Goal: Task Accomplishment & Management: Manage account settings

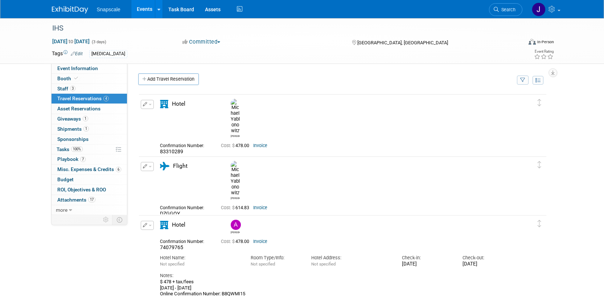
click at [72, 12] on img at bounding box center [70, 9] width 36 height 7
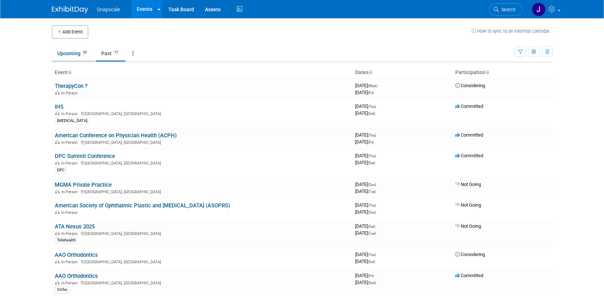
click at [68, 52] on link "Upcoming 20" at bounding box center [73, 53] width 42 height 14
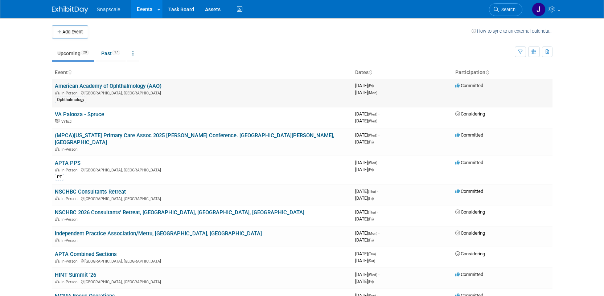
click at [125, 85] on link "American Academy of Ophthalmology (AAO)" at bounding box center [108, 86] width 107 height 7
click at [98, 136] on link "(MPCA)[US_STATE] Primary Care Assoc 2025 [PERSON_NAME] Conference. [GEOGRAPHIC_…" at bounding box center [194, 138] width 279 height 13
click at [68, 160] on link "APTA PPS" at bounding box center [68, 163] width 26 height 7
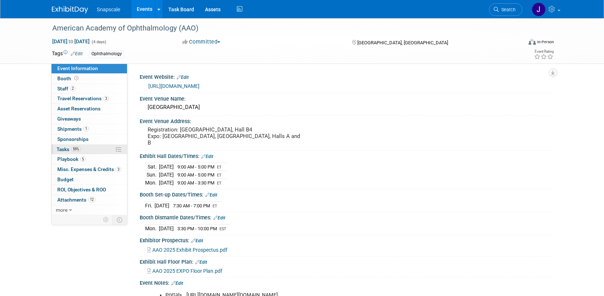
click at [57, 152] on link "59% Tasks 59%" at bounding box center [88, 149] width 75 height 10
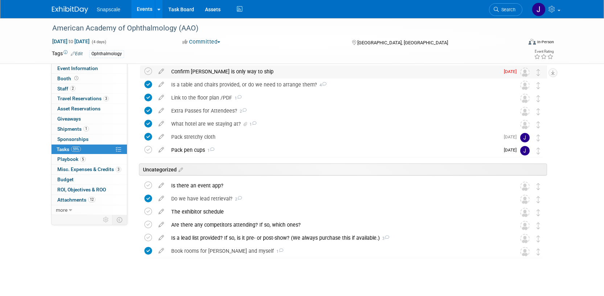
scroll to position [103, 0]
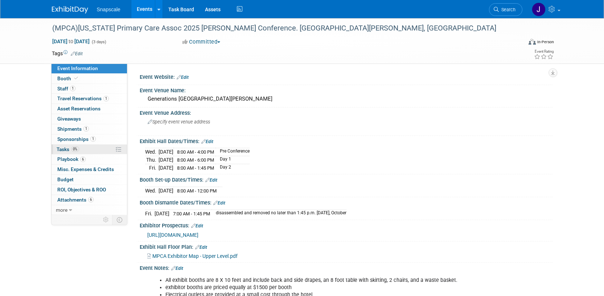
click at [58, 150] on span "Tasks 0%" at bounding box center [68, 149] width 22 height 6
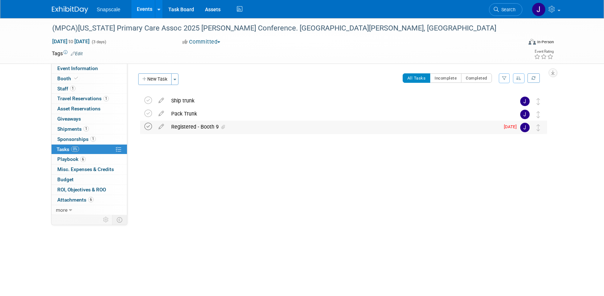
click at [148, 126] on icon at bounding box center [148, 127] width 8 height 8
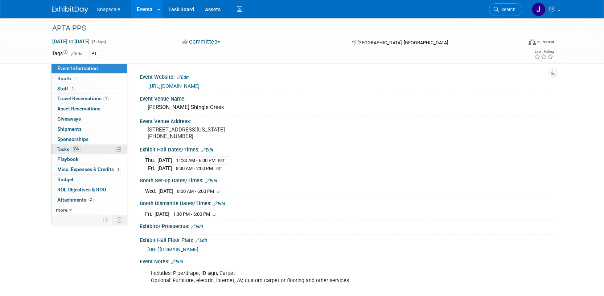
click at [62, 148] on span "Tasks 33%" at bounding box center [69, 149] width 24 height 6
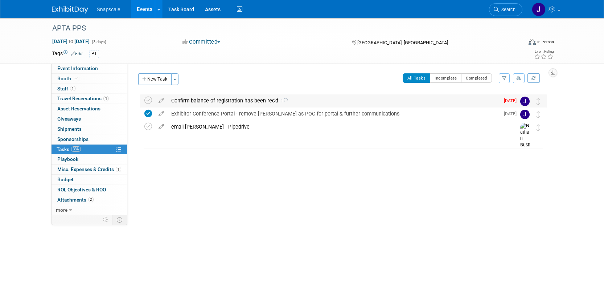
click at [231, 100] on div "Confirm balance of registration has been rec'd 1" at bounding box center [334, 100] width 332 height 12
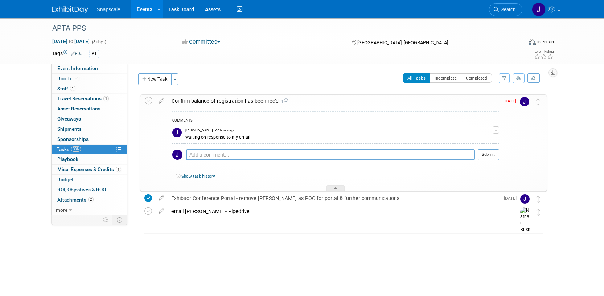
click at [272, 78] on div "All Tasks Incomplete Completed Filter by Assignee -- Select Assignee -- All una…" at bounding box center [364, 80] width 364 height 15
click at [59, 88] on span "Staff 1" at bounding box center [66, 89] width 18 height 6
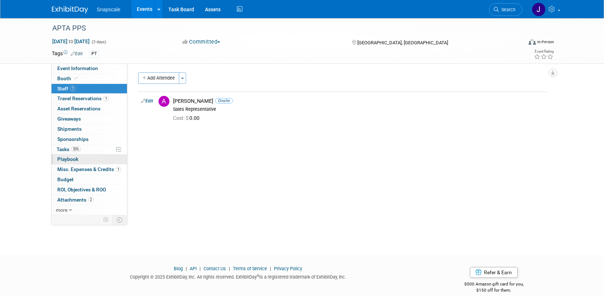
scroll to position [11, 0]
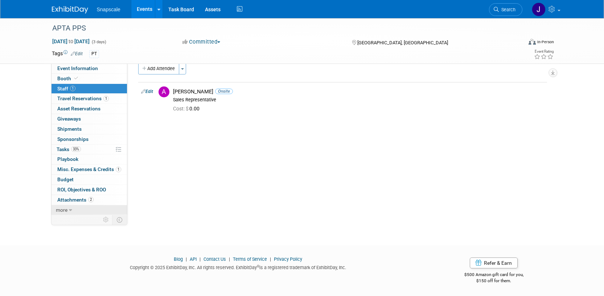
click at [64, 210] on span "more" at bounding box center [62, 210] width 12 height 6
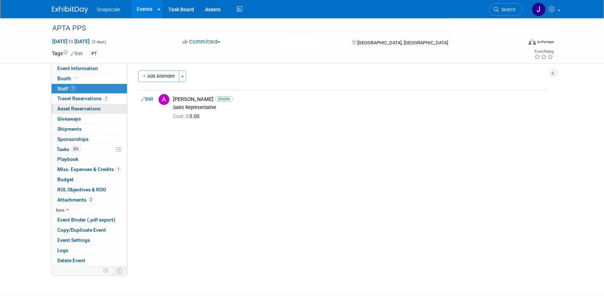
scroll to position [0, 0]
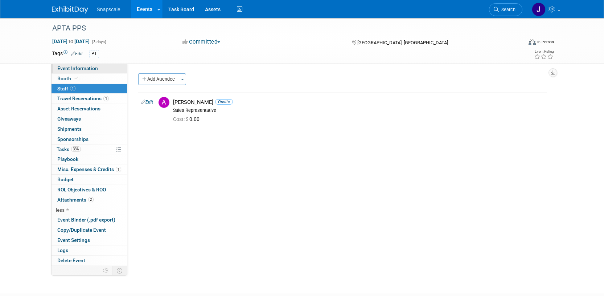
click at [79, 69] on span "Event Information" at bounding box center [77, 68] width 41 height 6
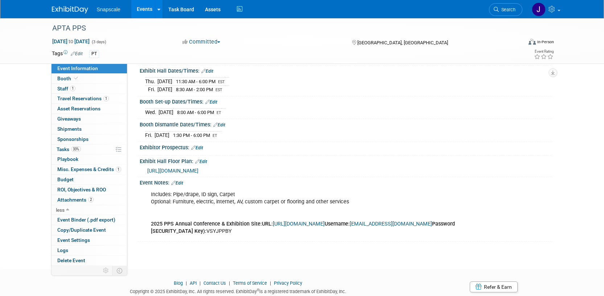
scroll to position [102, 0]
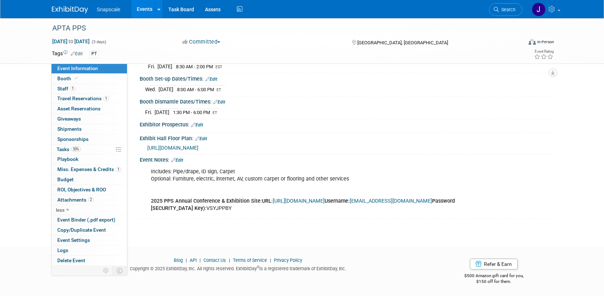
click at [182, 159] on link "Edit" at bounding box center [177, 159] width 12 height 5
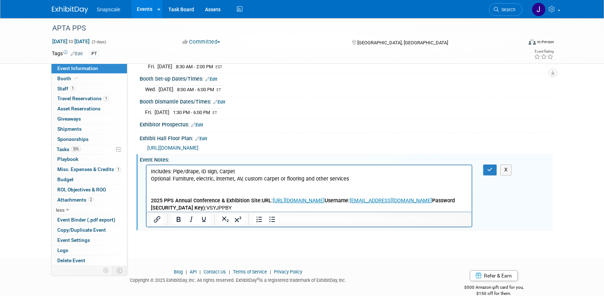
scroll to position [0, 0]
drag, startPoint x: 368, startPoint y: 207, endPoint x: 199, endPoint y: 209, distance: 168.6
click at [199, 209] on p "Includes: Pipe/drape, ID sign, Carpet Optional: Furniture, electric, internet, …" at bounding box center [309, 190] width 317 height 44
click at [371, 207] on p "Includes: Pipe/drape, ID sign, Carpet Optional: Furniture, electric, internet, …" at bounding box center [309, 190] width 317 height 44
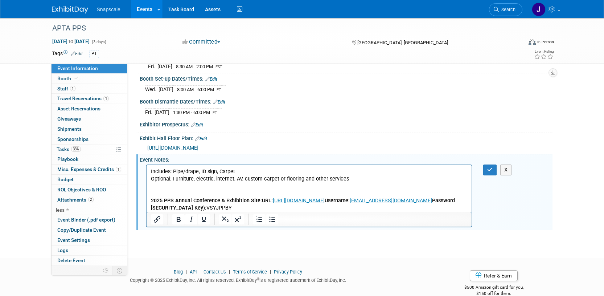
scroll to position [113, 0]
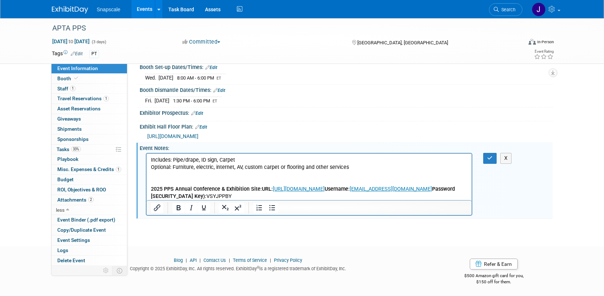
drag, startPoint x: 202, startPoint y: 197, endPoint x: 220, endPoint y: 199, distance: 18.2
click at [324, 192] on b "Username:" at bounding box center [336, 189] width 25 height 6
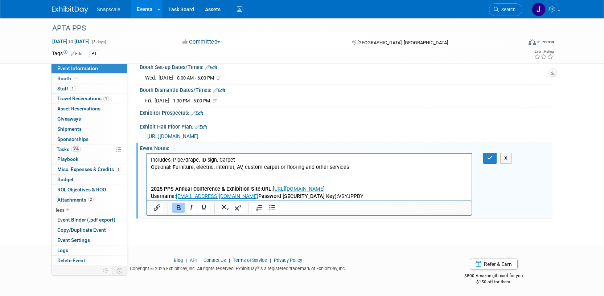
drag, startPoint x: 315, startPoint y: 197, endPoint x: 148, endPoint y: 195, distance: 167.2
click at [148, 196] on html "Includes: Pipe/drape, ID sign, Carpet Optional: Furniture, electric, internet, …" at bounding box center [308, 176] width 325 height 46
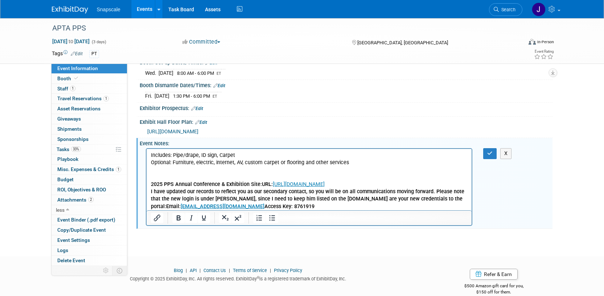
scroll to position [117, 0]
click at [166, 206] on b "I have updated our records to reflect you as our secondary contact, so you will…" at bounding box center [307, 199] width 313 height 21
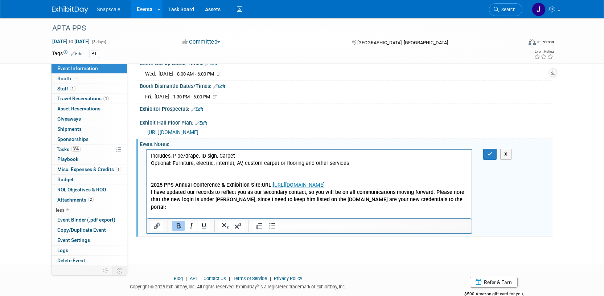
click at [190, 218] on b "USERNAMEEmail: acorrigan@snapscale.com Access Key: 8761919" at bounding box center [239, 221] width 176 height 6
click at [162, 218] on b "USERNAME: acorrigan@snapscale.com Access Key: 8761919" at bounding box center [232, 221] width 163 height 6
click at [244, 218] on b "USER NAME: acorrigan@snapscale.com Access Key: 8761919" at bounding box center [233, 221] width 164 height 6
click at [312, 218] on p "USER NAME: acorrigan@snapscale.com﻿ Access Key: 8761919" at bounding box center [309, 221] width 317 height 7
click at [245, 218] on b "USER NAME: acorrigan@snapscale.com﻿ Access Key: 8761919" at bounding box center [233, 221] width 164 height 6
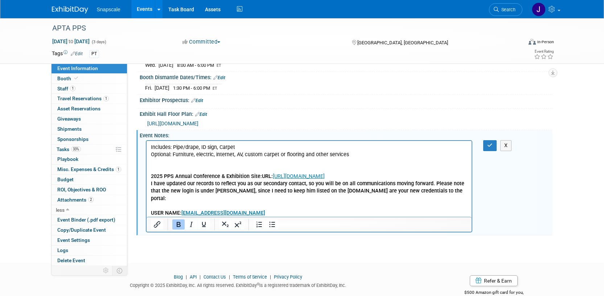
scroll to position [140, 0]
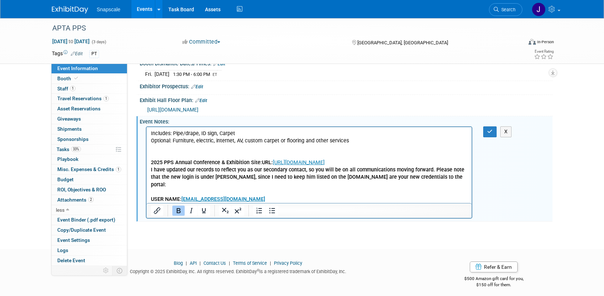
click at [301, 203] on p "Access Key: 8761919" at bounding box center [309, 206] width 317 height 7
click at [314, 161] on link "https://www.conferenceharvester.com/harvester2ex/login.asp?EventKey=XOOINGCY" at bounding box center [298, 162] width 52 height 6
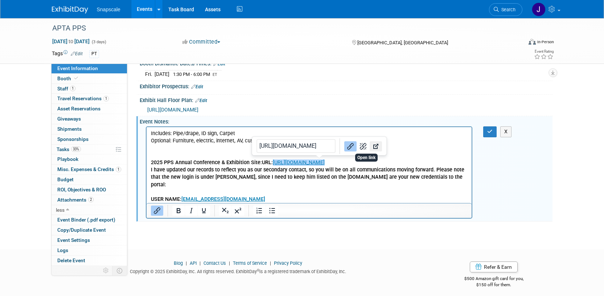
click at [371, 147] on icon "Open link" at bounding box center [375, 146] width 9 height 9
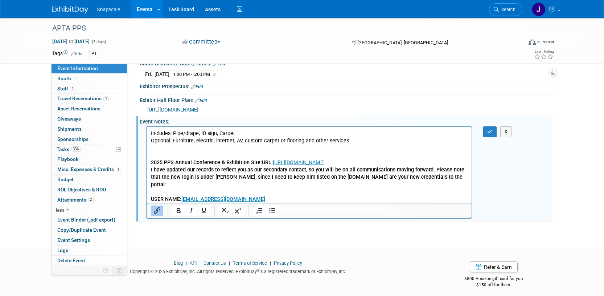
click at [211, 147] on p "Includes: Pipe/drape, ID sign, Carpet Optional: Furniture, electric, internet, …" at bounding box center [309, 148] width 317 height 36
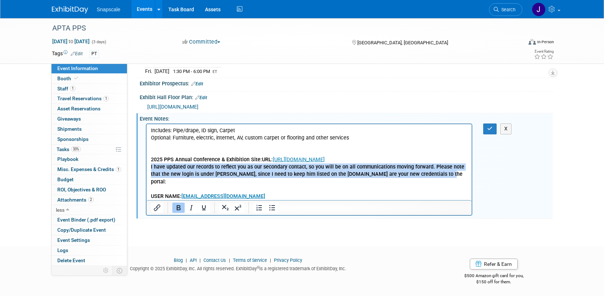
drag, startPoint x: 438, startPoint y: 174, endPoint x: 151, endPoint y: 172, distance: 286.5
click at [148, 168] on html "Includes: Pipe/drape, ID sign, Carpet Optional: Furniture, electric, internet, …" at bounding box center [308, 165] width 325 height 83
click at [178, 208] on icon "Bold" at bounding box center [178, 207] width 9 height 9
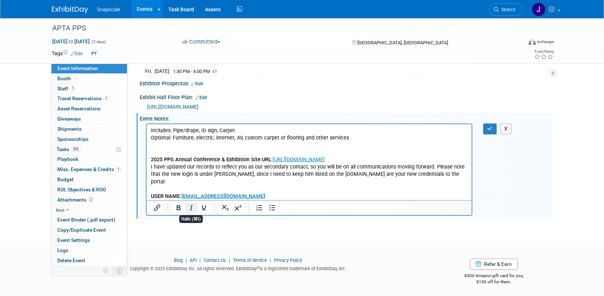
click at [191, 206] on icon "Italic" at bounding box center [191, 207] width 9 height 9
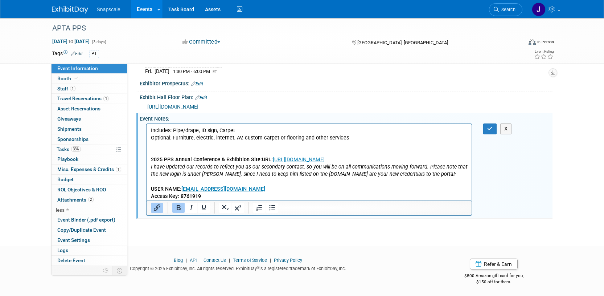
click at [325, 187] on p "USER NAME: acorrigan@snapscale.com" at bounding box center [309, 188] width 317 height 7
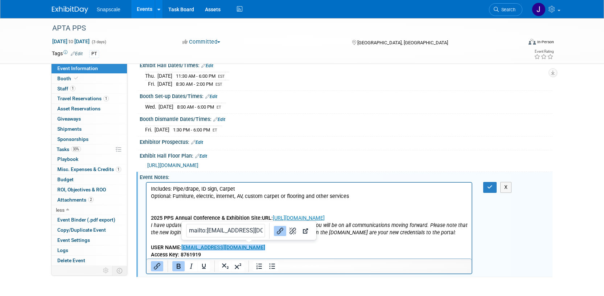
scroll to position [109, 0]
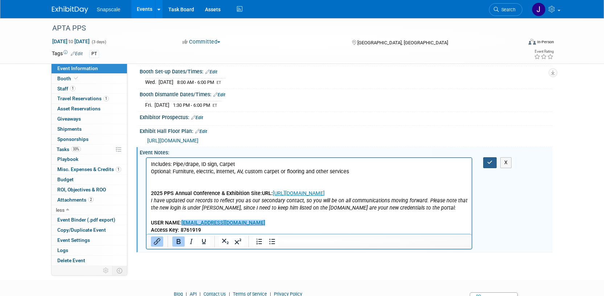
click at [489, 160] on icon "button" at bounding box center [489, 162] width 5 height 5
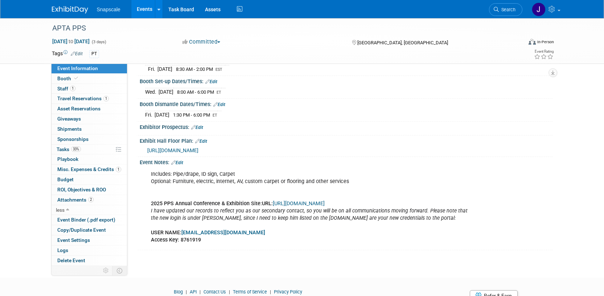
scroll to position [96, 0]
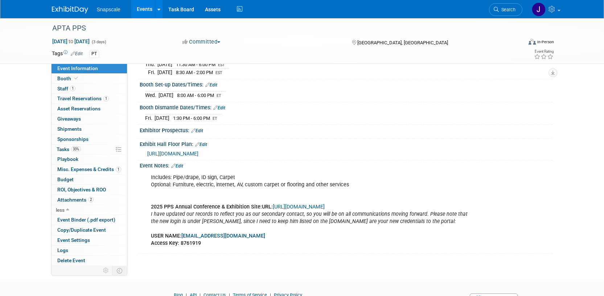
click at [200, 129] on link "Edit" at bounding box center [197, 130] width 12 height 5
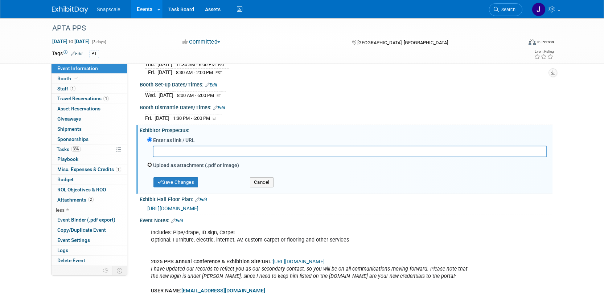
click at [151, 164] on input "Upload as attachment (.pdf or image)" at bounding box center [149, 164] width 5 height 5
radio input "true"
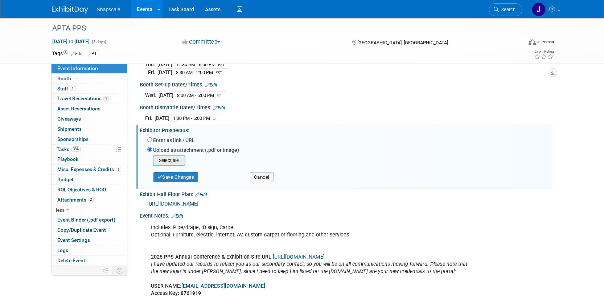
click at [165, 160] on input "file" at bounding box center [141, 160] width 86 height 9
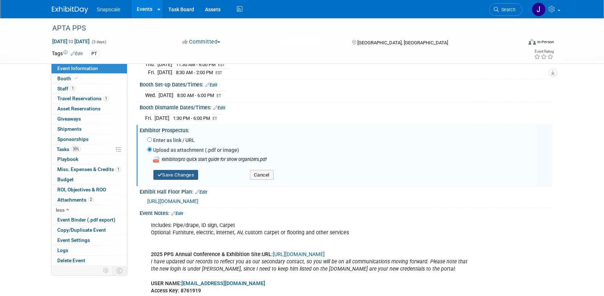
click at [172, 175] on button "Save Changes" at bounding box center [175, 175] width 45 height 10
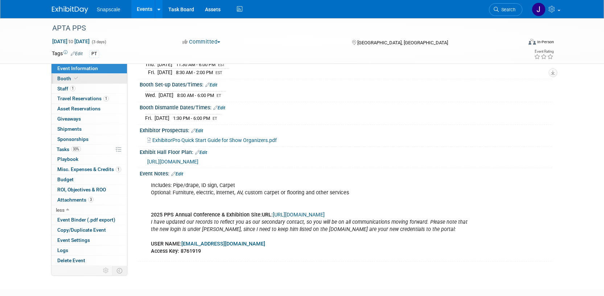
click at [65, 79] on span "Booth" at bounding box center [68, 78] width 22 height 6
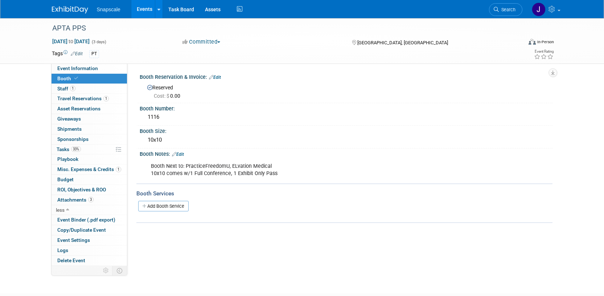
click at [182, 154] on link "Edit" at bounding box center [178, 154] width 12 height 5
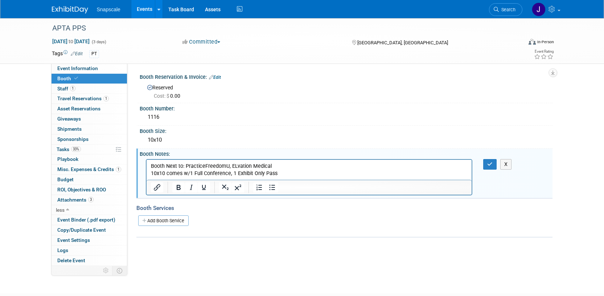
click at [282, 174] on p "Booth Next to: PracticeFreedomU, ELvation Medical 10x10 comes w/1 Full Conferen…" at bounding box center [309, 169] width 317 height 15
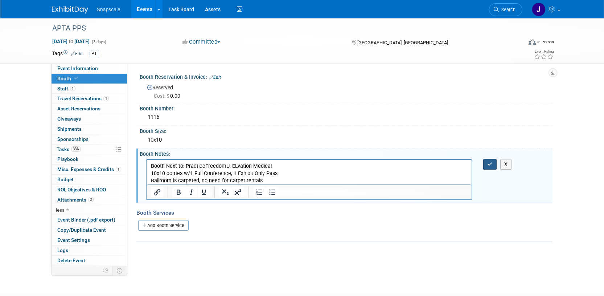
click at [489, 166] on icon "button" at bounding box center [489, 163] width 5 height 5
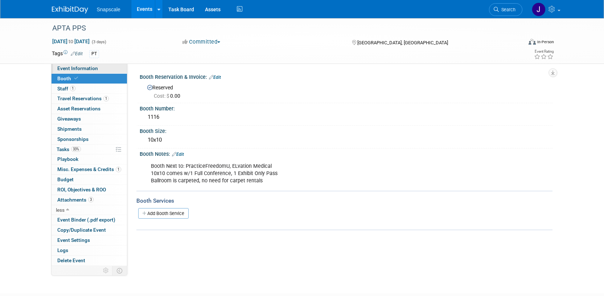
click at [77, 68] on span "Event Information" at bounding box center [77, 68] width 41 height 6
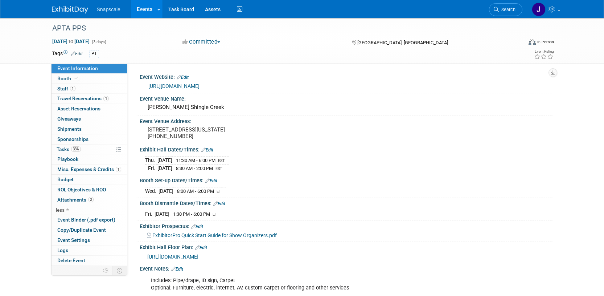
click at [74, 12] on img at bounding box center [70, 9] width 36 height 7
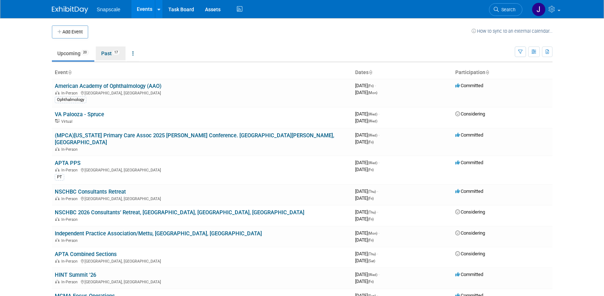
click at [115, 54] on link "Past 17" at bounding box center [111, 53] width 30 height 14
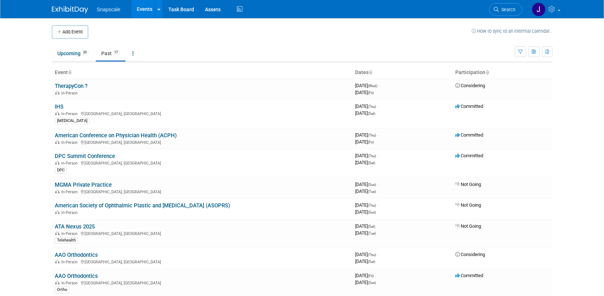
click at [58, 106] on link "IHS" at bounding box center [59, 106] width 9 height 7
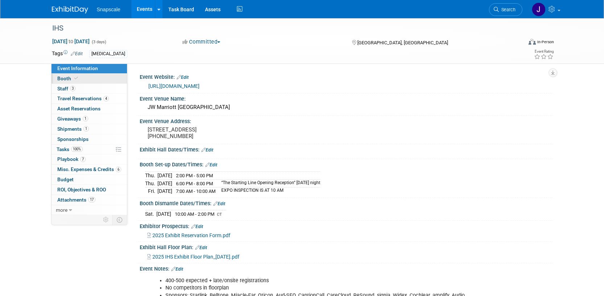
click at [68, 79] on span "Booth" at bounding box center [68, 78] width 22 height 6
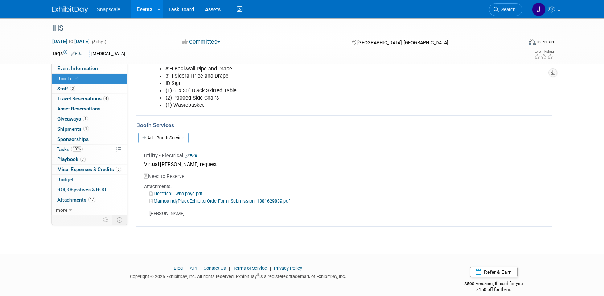
scroll to position [120, 0]
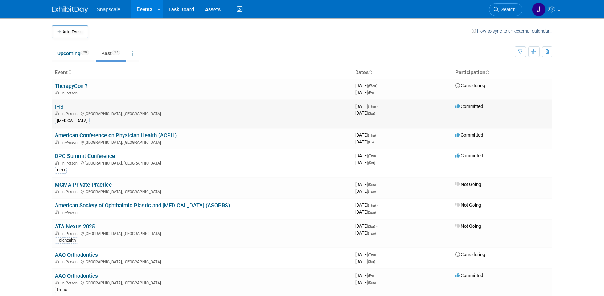
click at [57, 108] on link "IHS" at bounding box center [59, 106] width 9 height 7
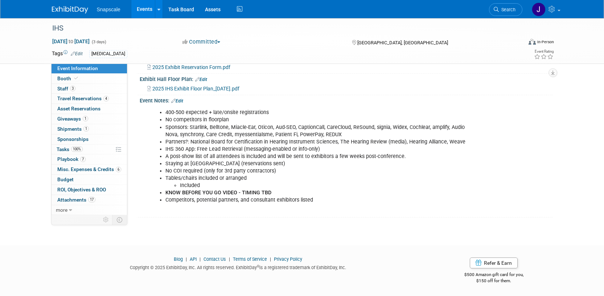
scroll to position [174, 0]
drag, startPoint x: 69, startPoint y: 8, endPoint x: 78, endPoint y: 16, distance: 12.4
click at [69, 8] on img at bounding box center [70, 9] width 36 height 7
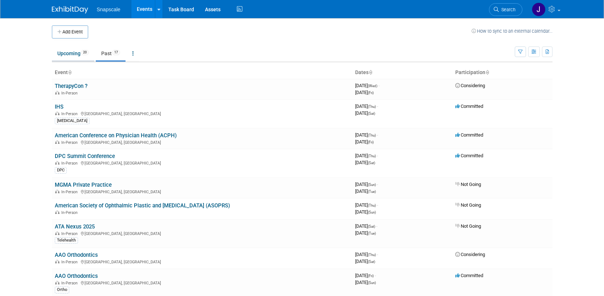
click at [68, 57] on link "Upcoming 20" at bounding box center [73, 53] width 42 height 14
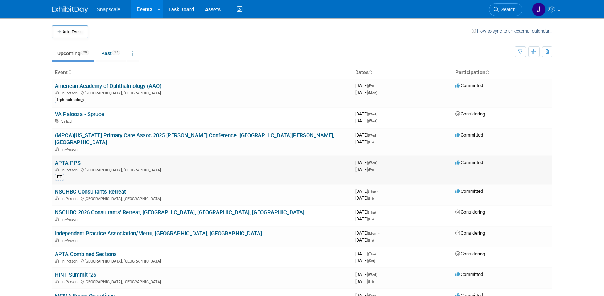
click at [72, 160] on link "APTA PPS" at bounding box center [68, 163] width 26 height 7
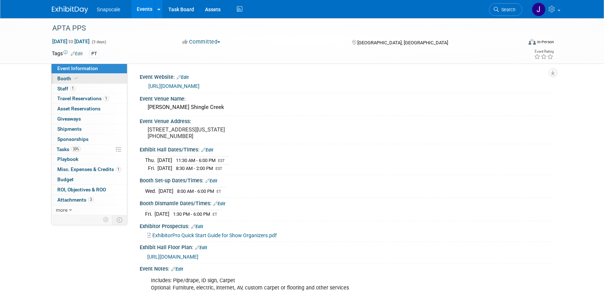
click at [65, 80] on span "Booth" at bounding box center [68, 78] width 22 height 6
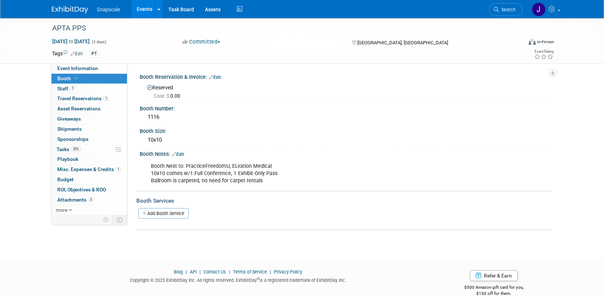
click at [181, 154] on link "Edit" at bounding box center [178, 154] width 12 height 5
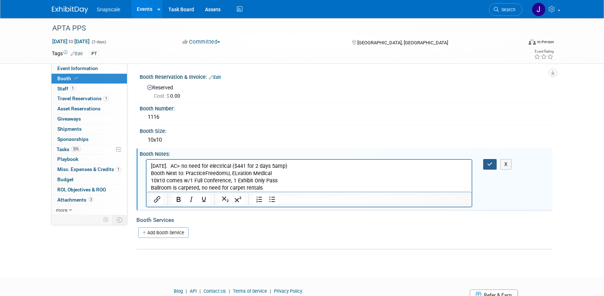
click at [487, 164] on icon "button" at bounding box center [489, 163] width 5 height 5
